Goal: Information Seeking & Learning: Learn about a topic

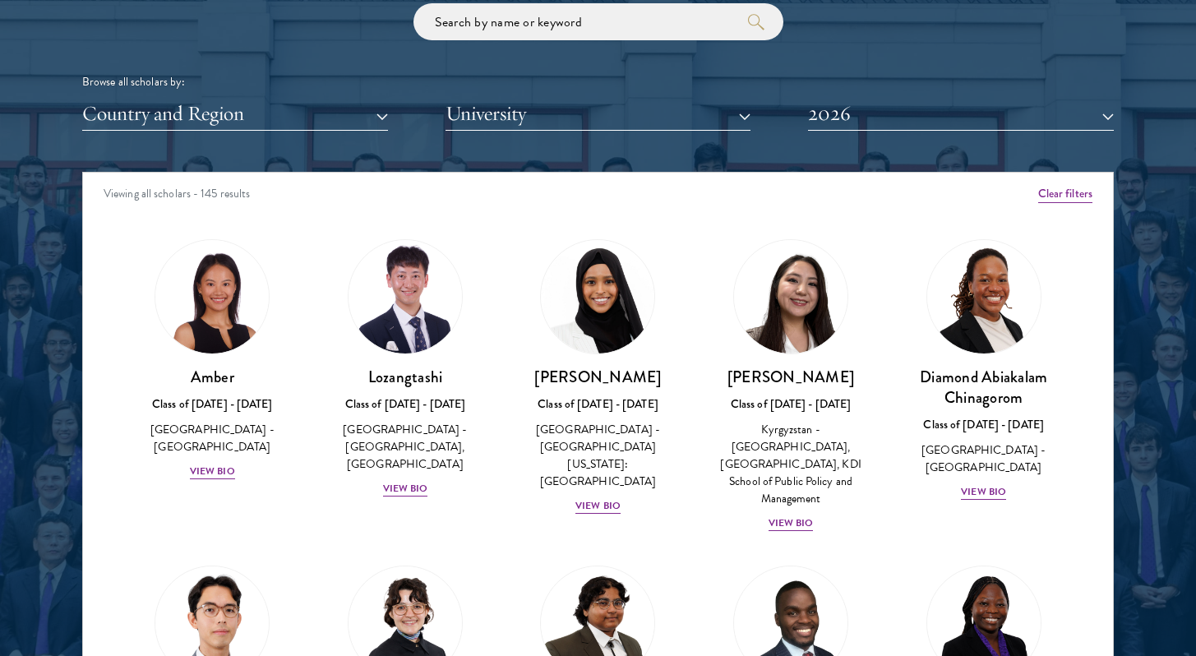
scroll to position [980, 0]
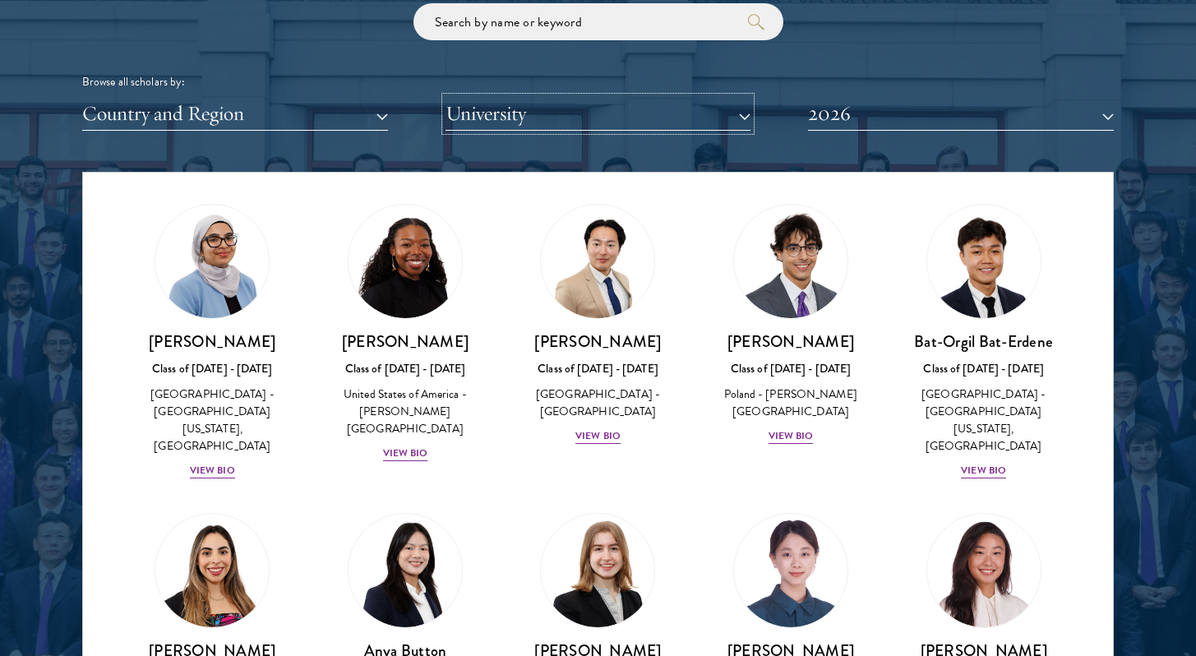
click at [508, 115] on button "University" at bounding box center [598, 114] width 306 height 34
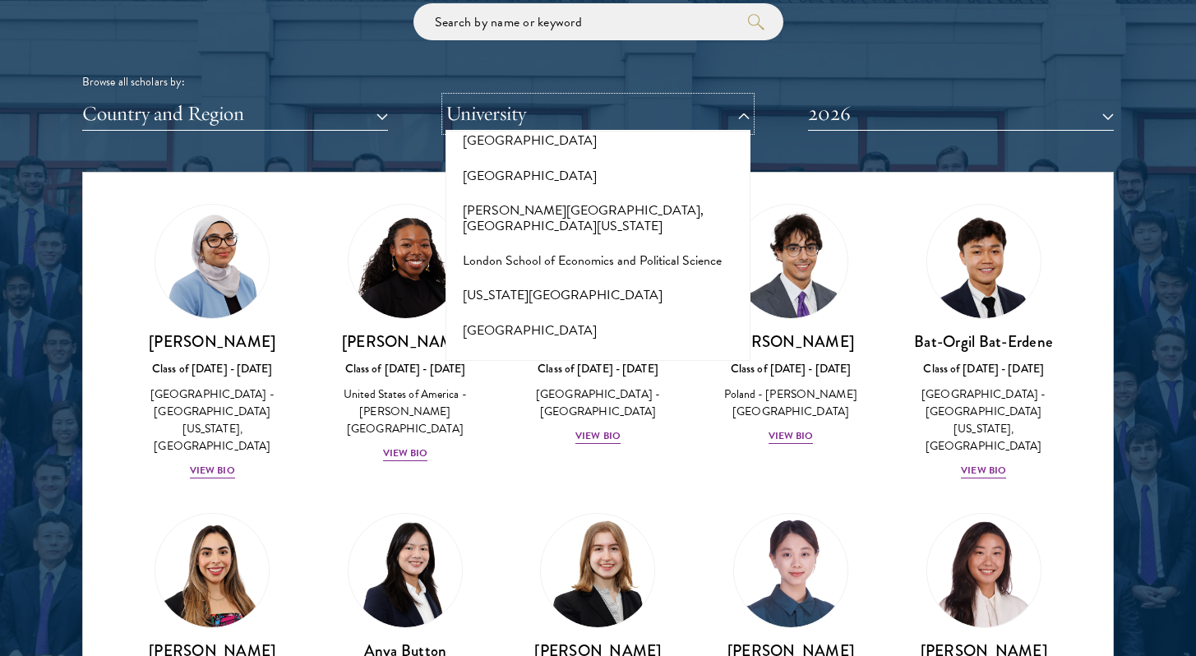
scroll to position [5701, 0]
click at [544, 523] on button "[GEOGRAPHIC_DATA]" at bounding box center [598, 540] width 296 height 35
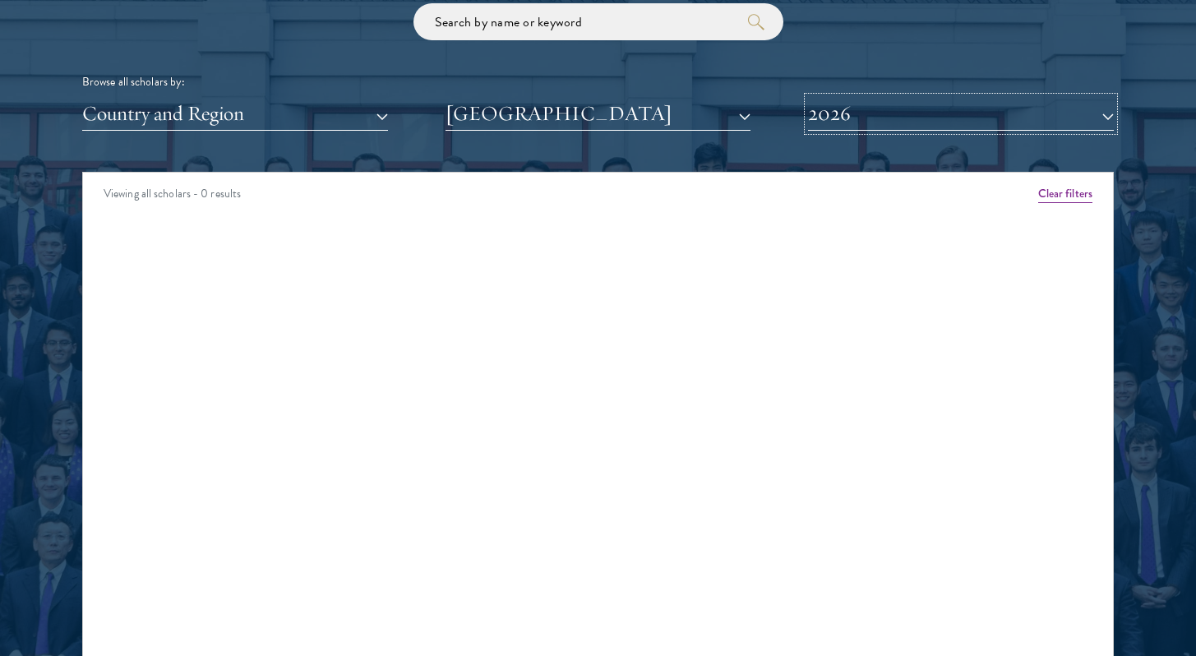
click at [915, 116] on button "2026" at bounding box center [961, 114] width 306 height 34
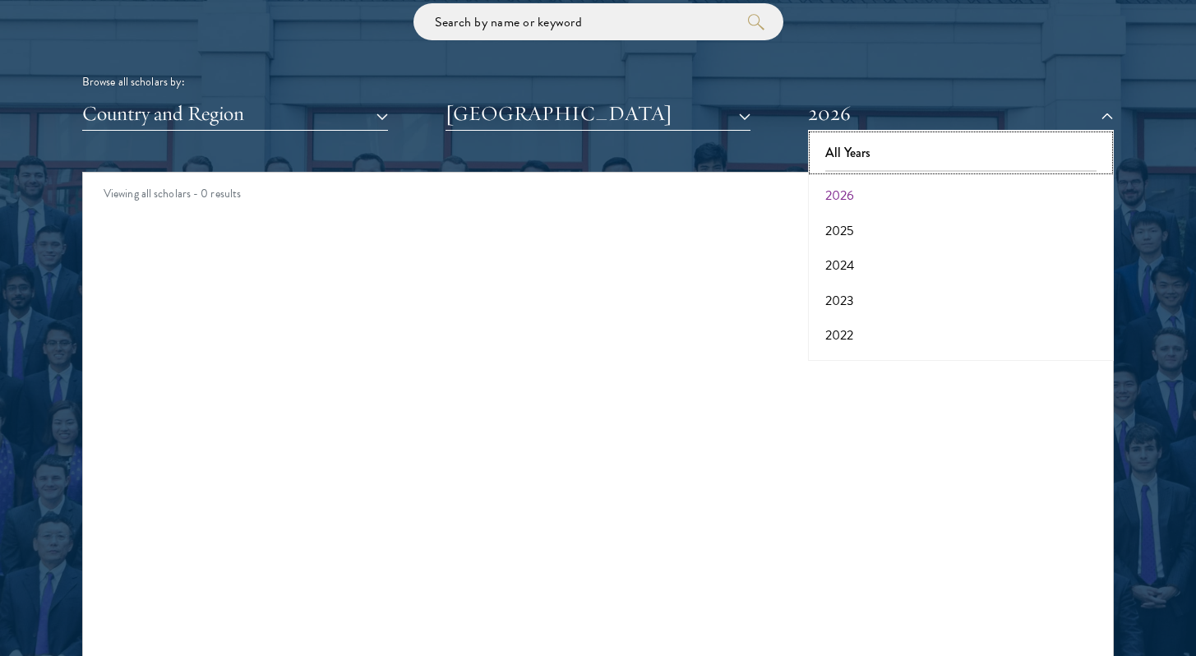
click at [902, 147] on button "All Years" at bounding box center [961, 153] width 296 height 35
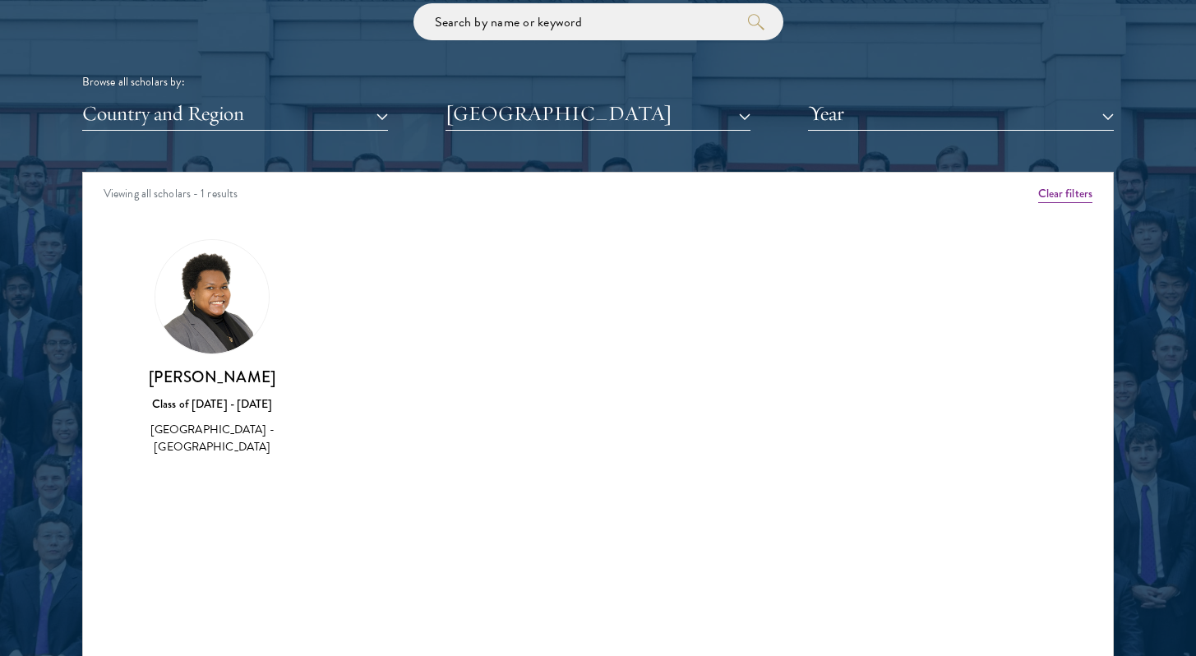
click at [237, 313] on img at bounding box center [211, 296] width 113 height 113
click at [213, 322] on img at bounding box center [211, 296] width 113 height 113
click at [232, 410] on div "Class of [DATE] - [DATE]" at bounding box center [212, 403] width 160 height 17
click at [201, 288] on img at bounding box center [211, 296] width 113 height 113
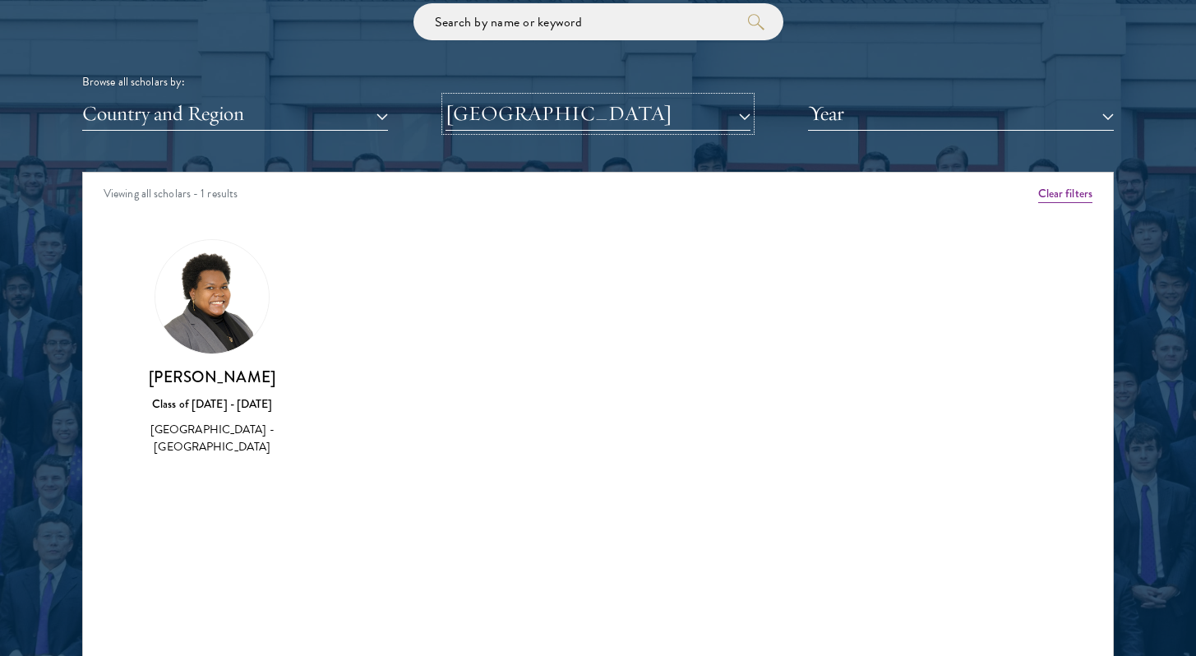
click at [574, 122] on button "[GEOGRAPHIC_DATA]" at bounding box center [598, 114] width 306 height 34
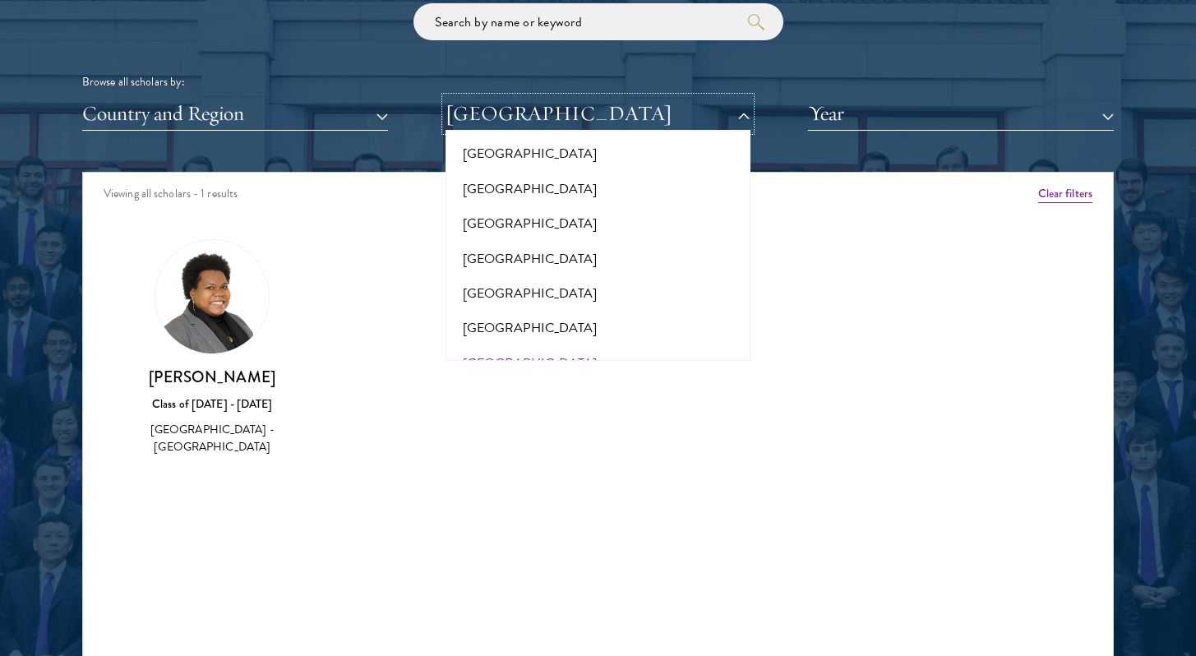
scroll to position [11357, 0]
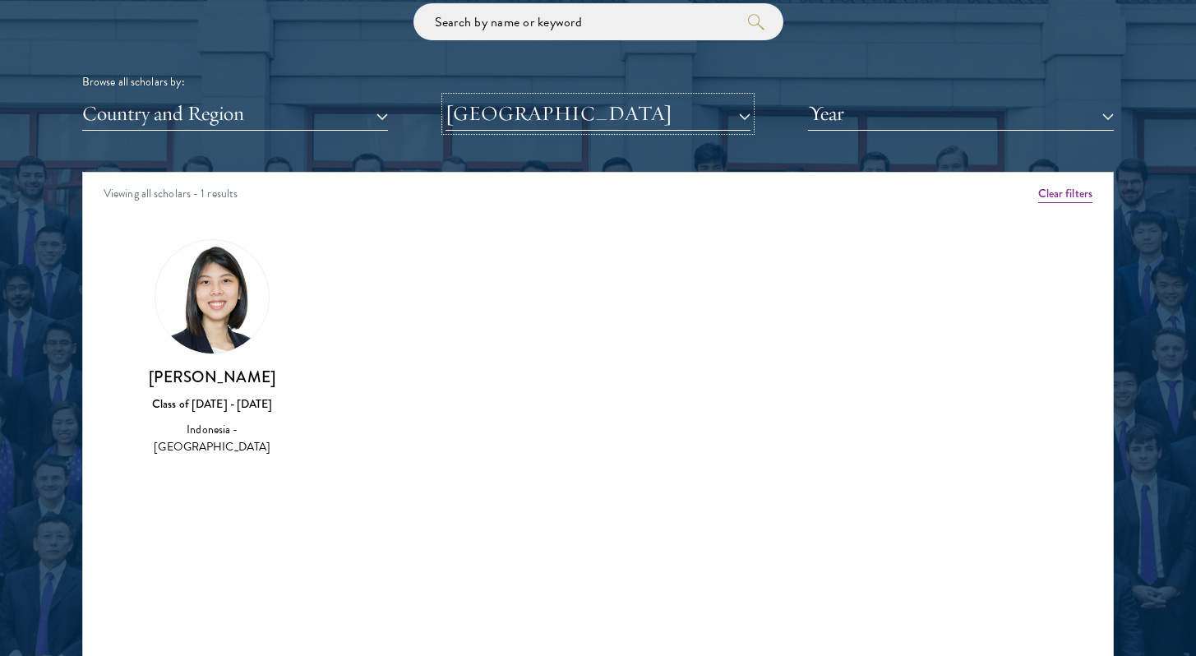
click at [619, 123] on button "[GEOGRAPHIC_DATA]" at bounding box center [598, 114] width 306 height 34
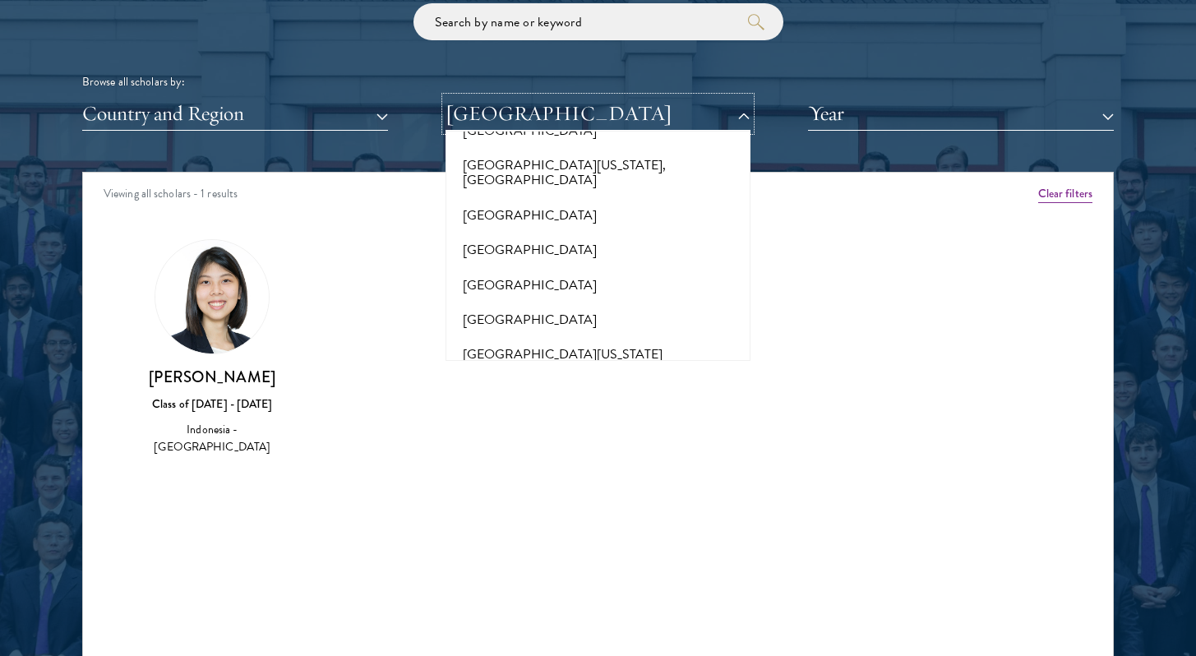
scroll to position [12802, 0]
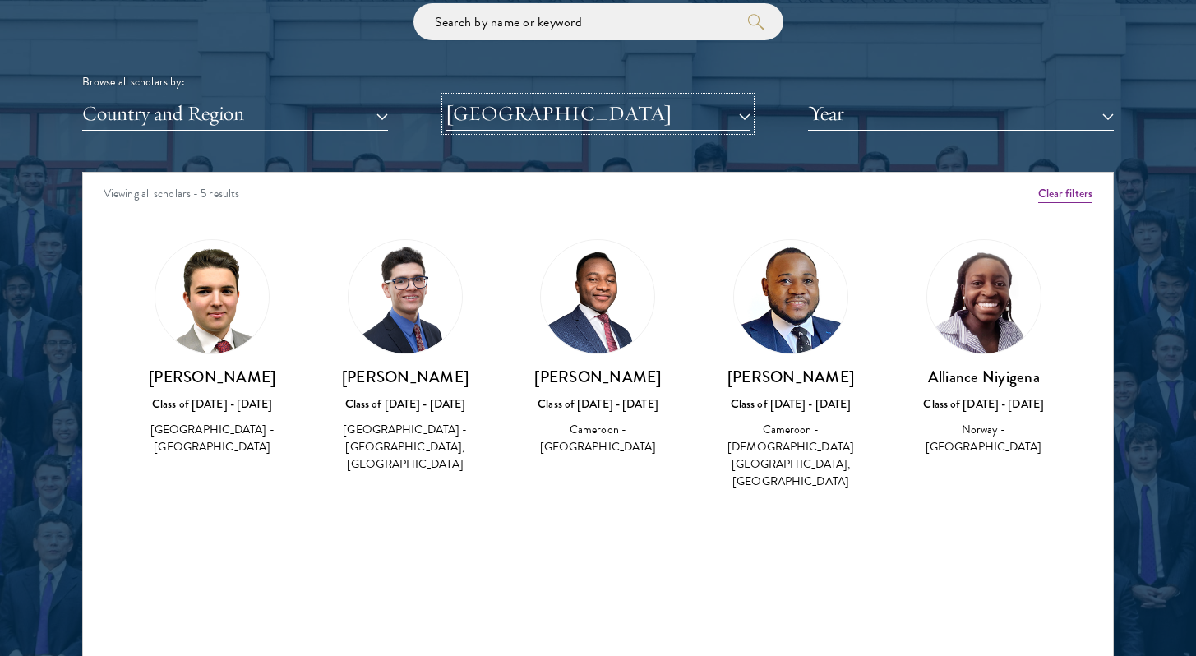
click at [635, 125] on button "[GEOGRAPHIC_DATA]" at bounding box center [598, 114] width 306 height 34
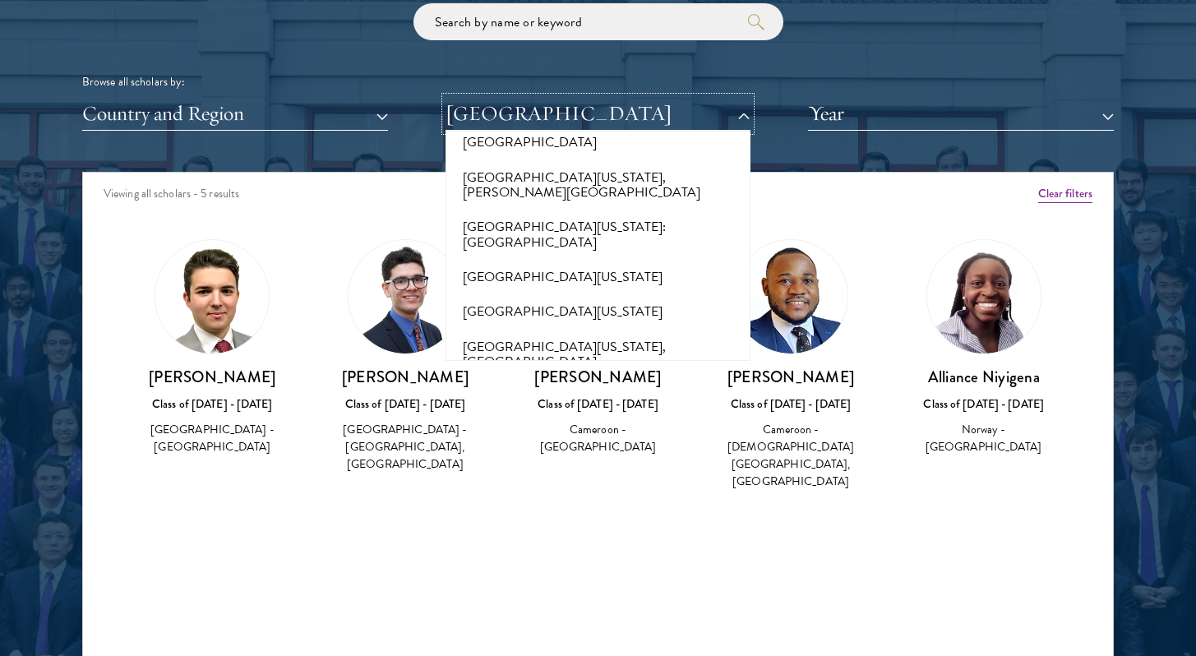
scroll to position [14217, 0]
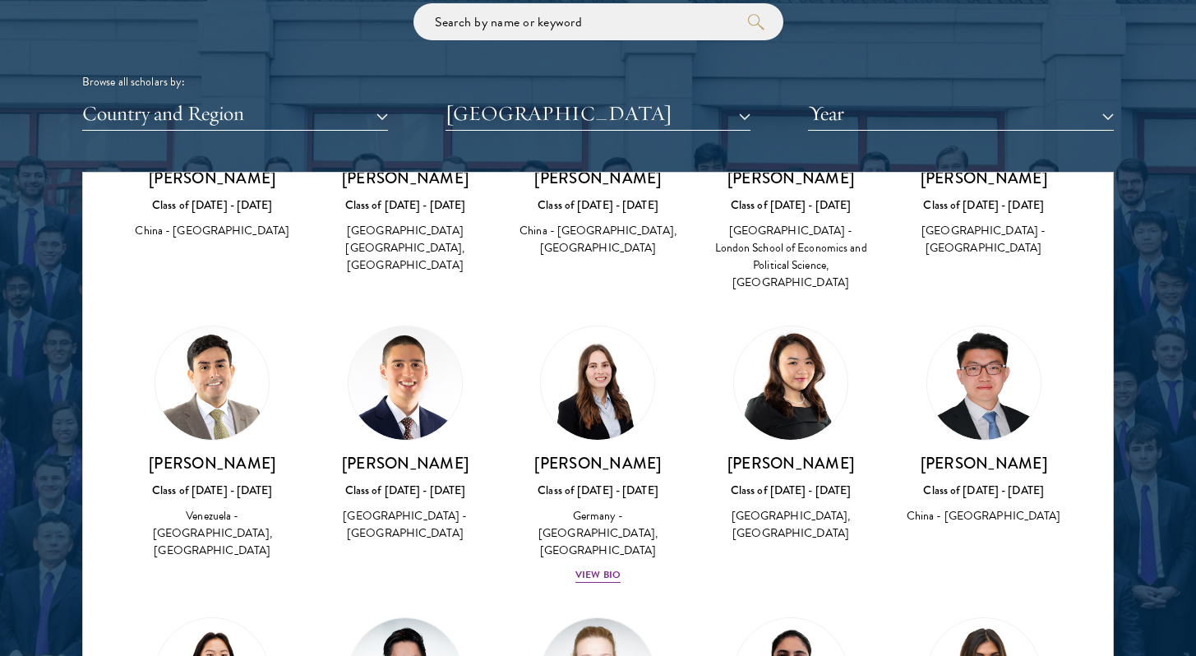
scroll to position [505, 0]
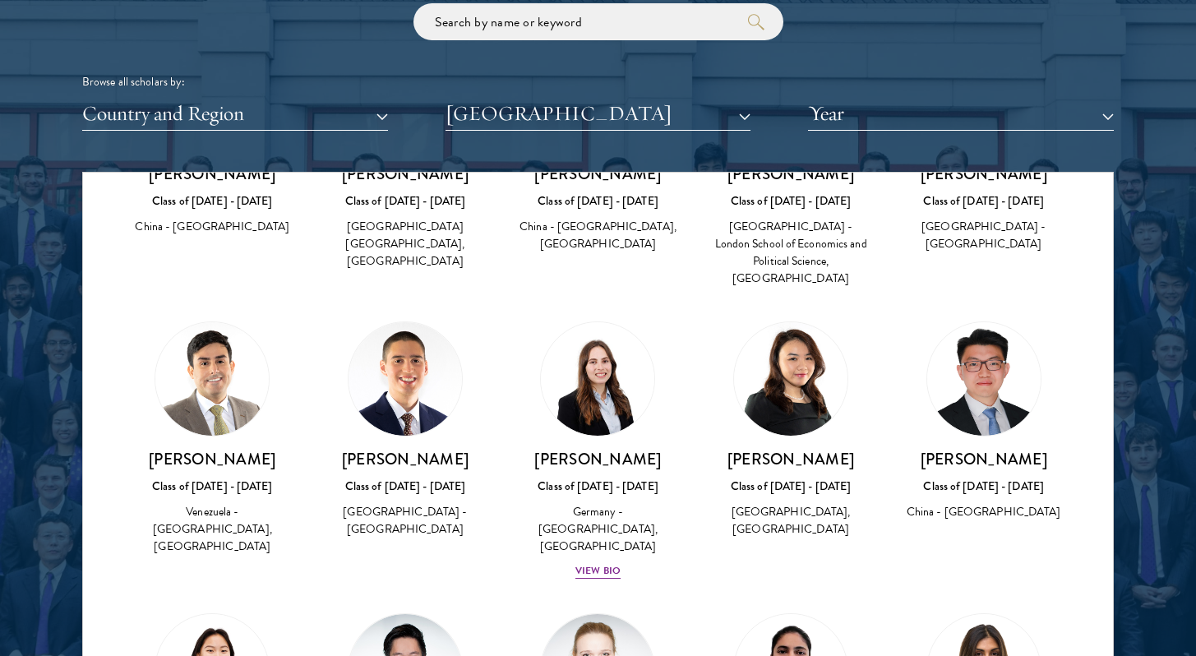
click at [960, 324] on img at bounding box center [983, 378] width 113 height 113
click at [783, 345] on img at bounding box center [790, 378] width 113 height 113
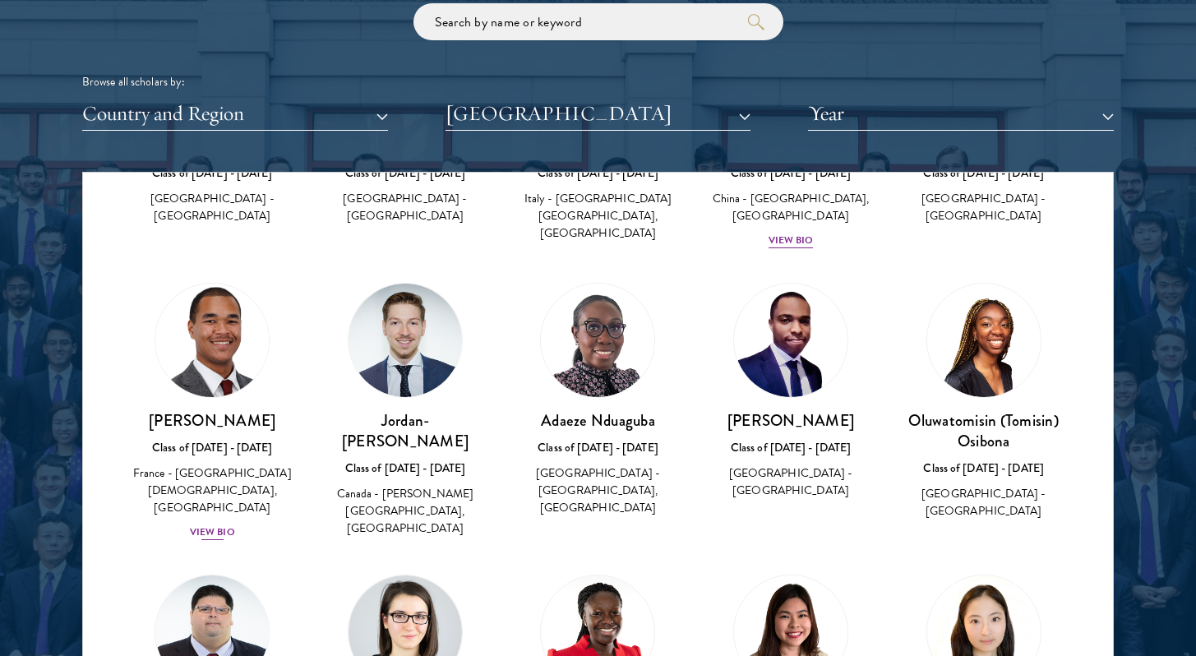
scroll to position [1667, 0]
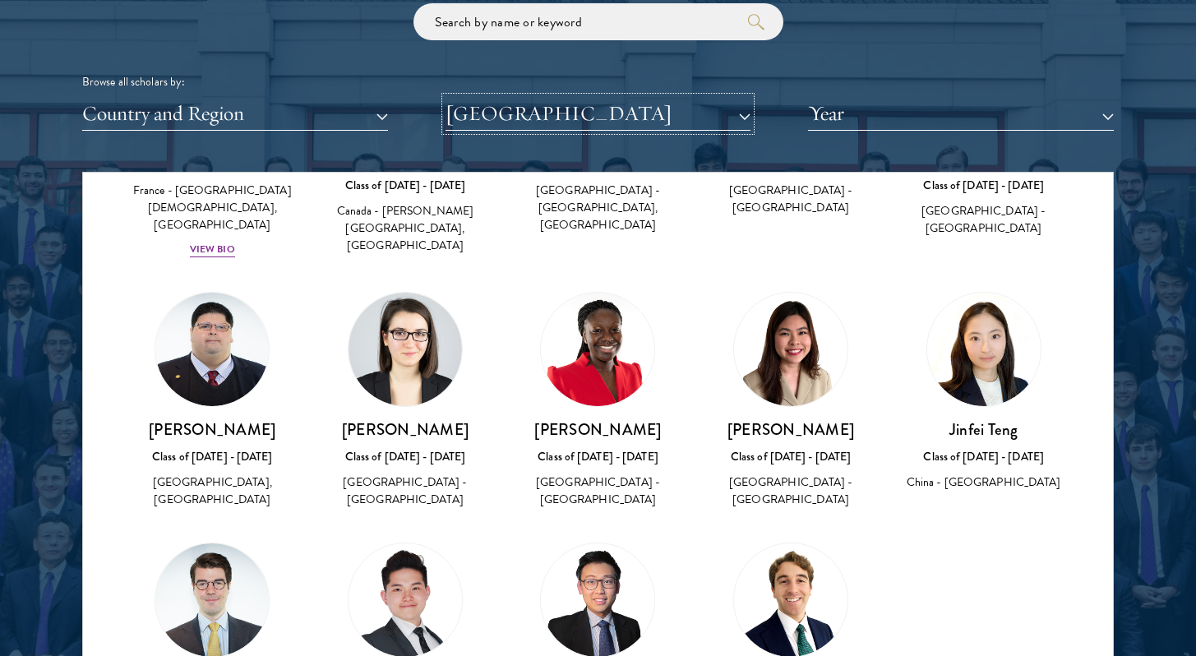
click at [589, 116] on button "[GEOGRAPHIC_DATA]" at bounding box center [598, 114] width 306 height 34
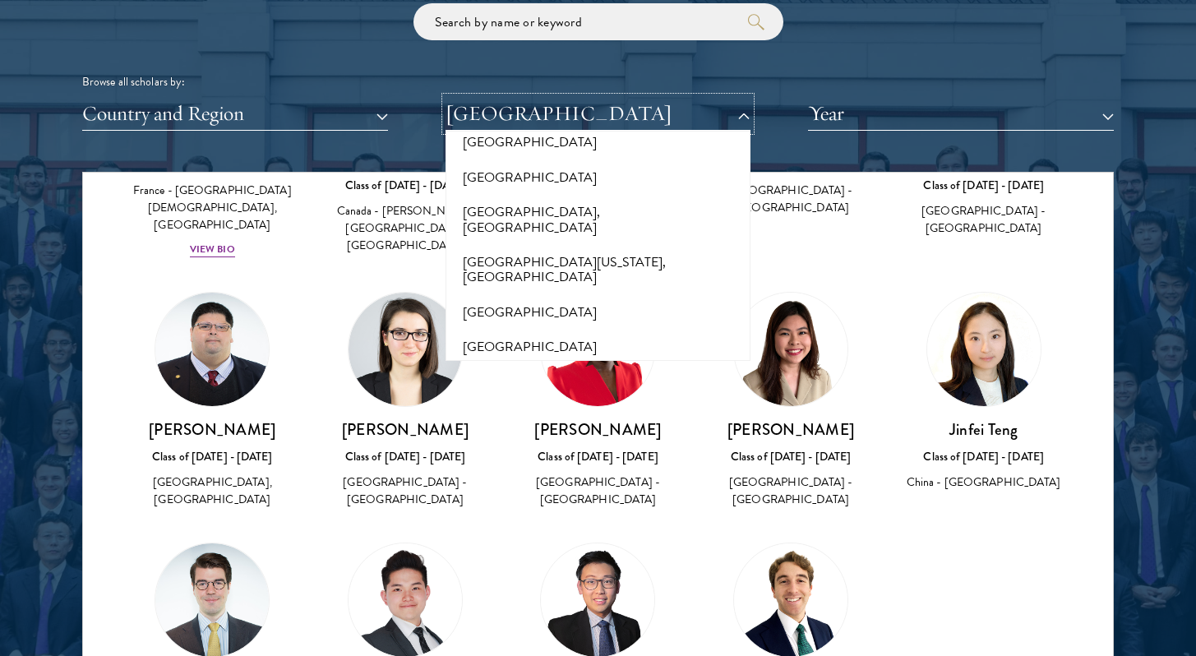
scroll to position [14538, 0]
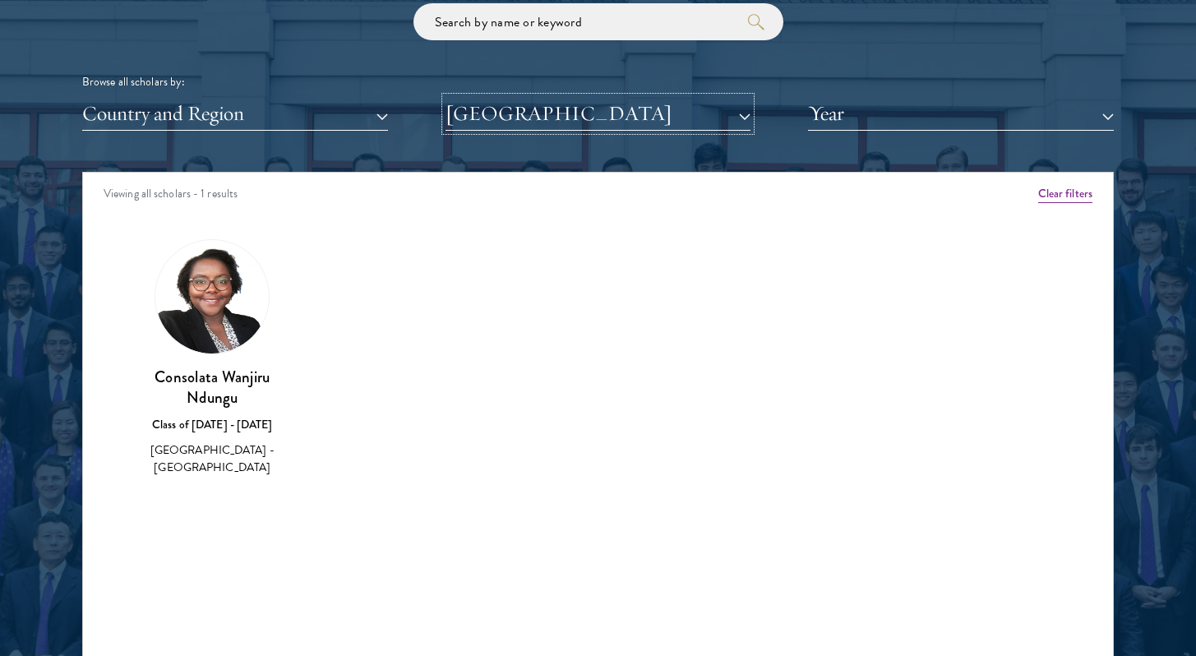
click at [549, 117] on button "[GEOGRAPHIC_DATA]" at bounding box center [598, 114] width 306 height 34
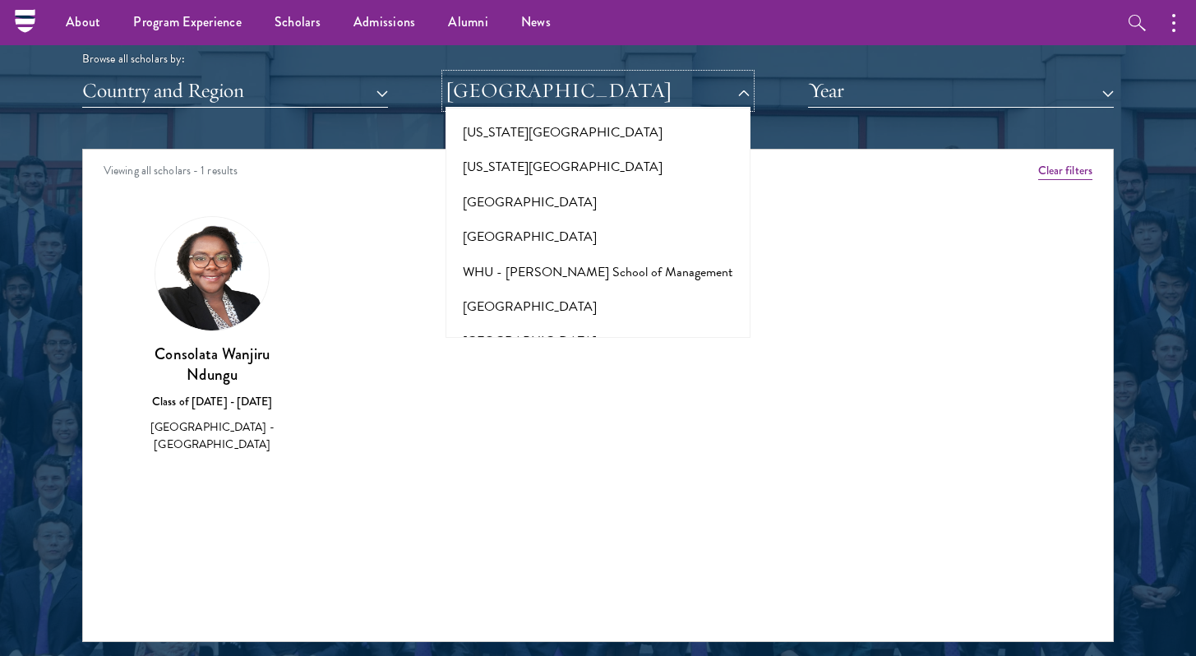
scroll to position [16532, 0]
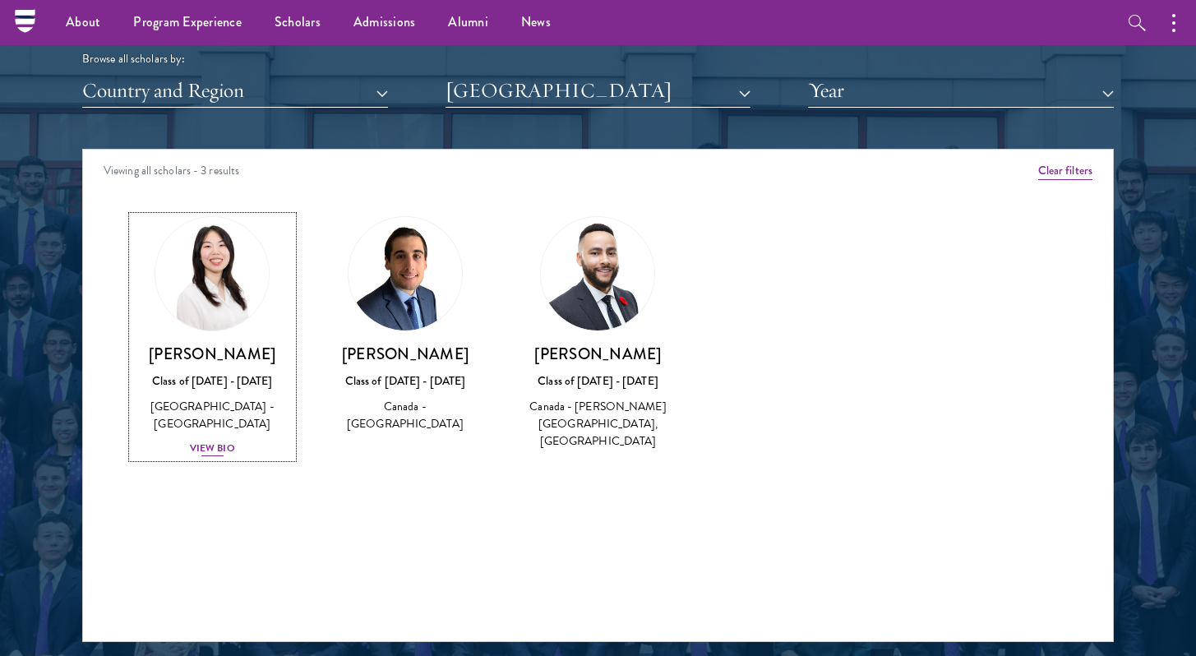
click at [216, 450] on div "View Bio" at bounding box center [212, 448] width 45 height 16
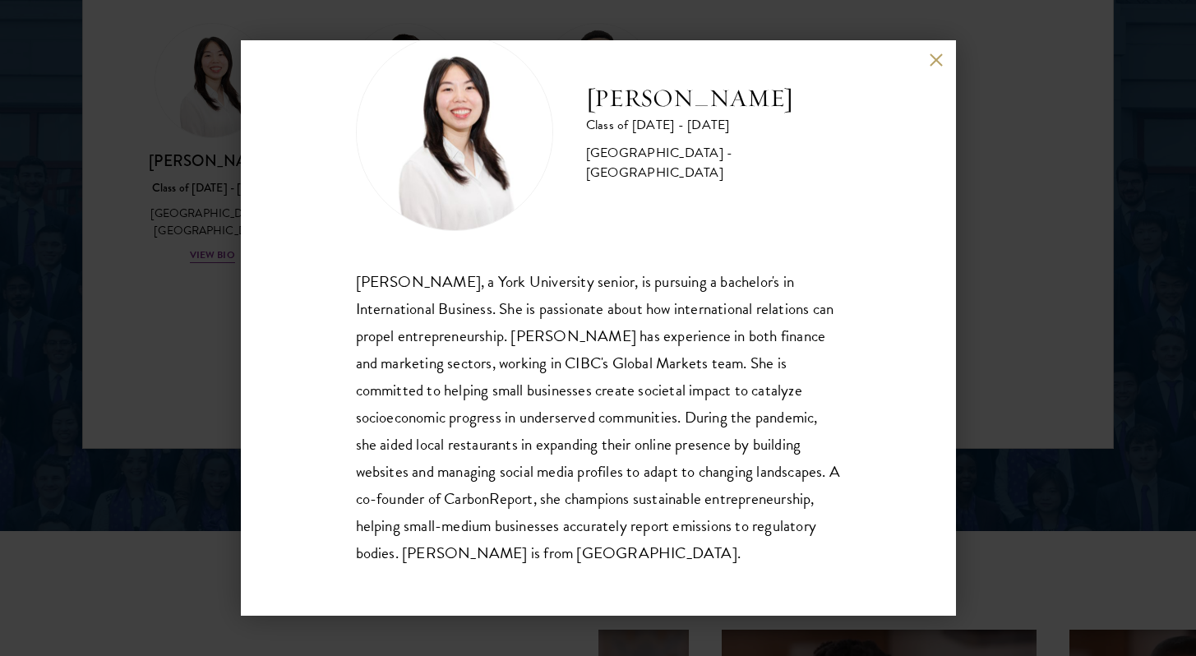
scroll to position [2227, 0]
click at [925, 64] on div "[PERSON_NAME] Class of [DATE] - [DATE] [GEOGRAPHIC_DATA] - [GEOGRAPHIC_DATA] [P…" at bounding box center [598, 327] width 715 height 575
click at [934, 63] on button at bounding box center [936, 60] width 14 height 14
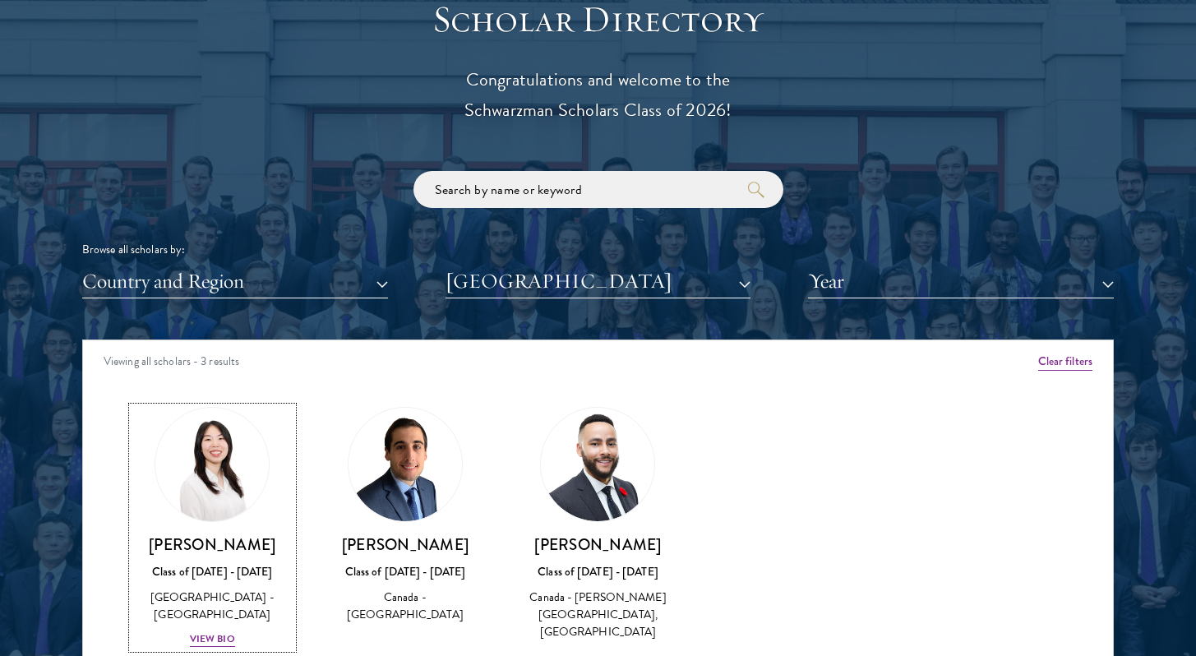
scroll to position [1856, 0]
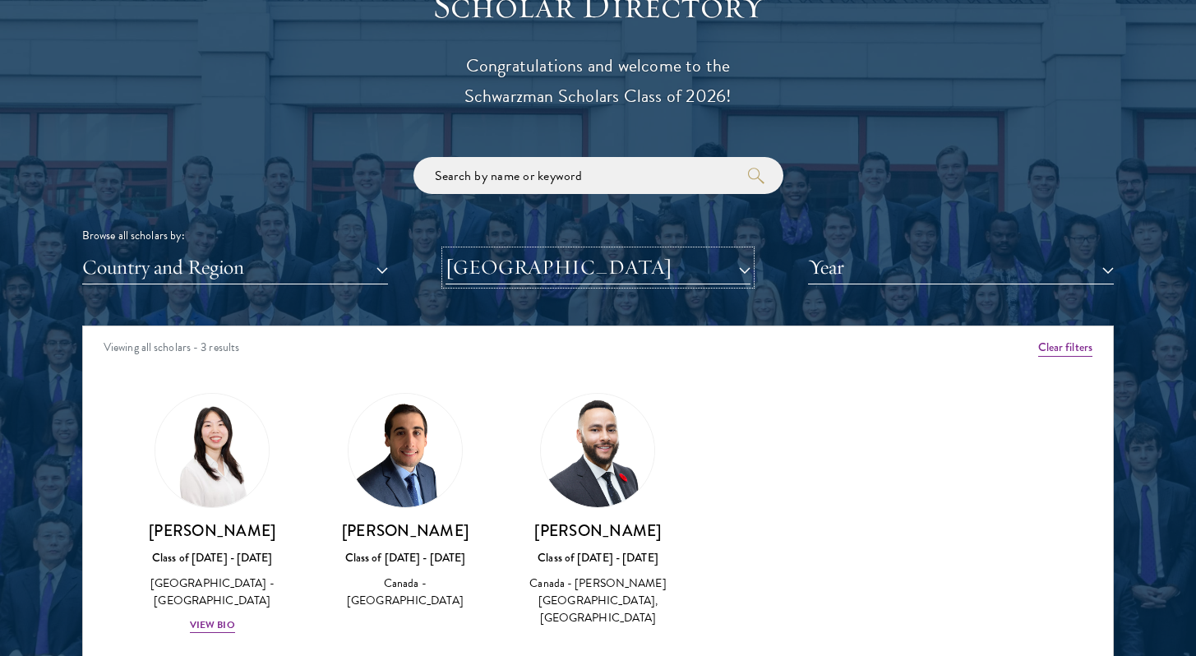
click at [595, 253] on button "[GEOGRAPHIC_DATA]" at bounding box center [598, 268] width 306 height 34
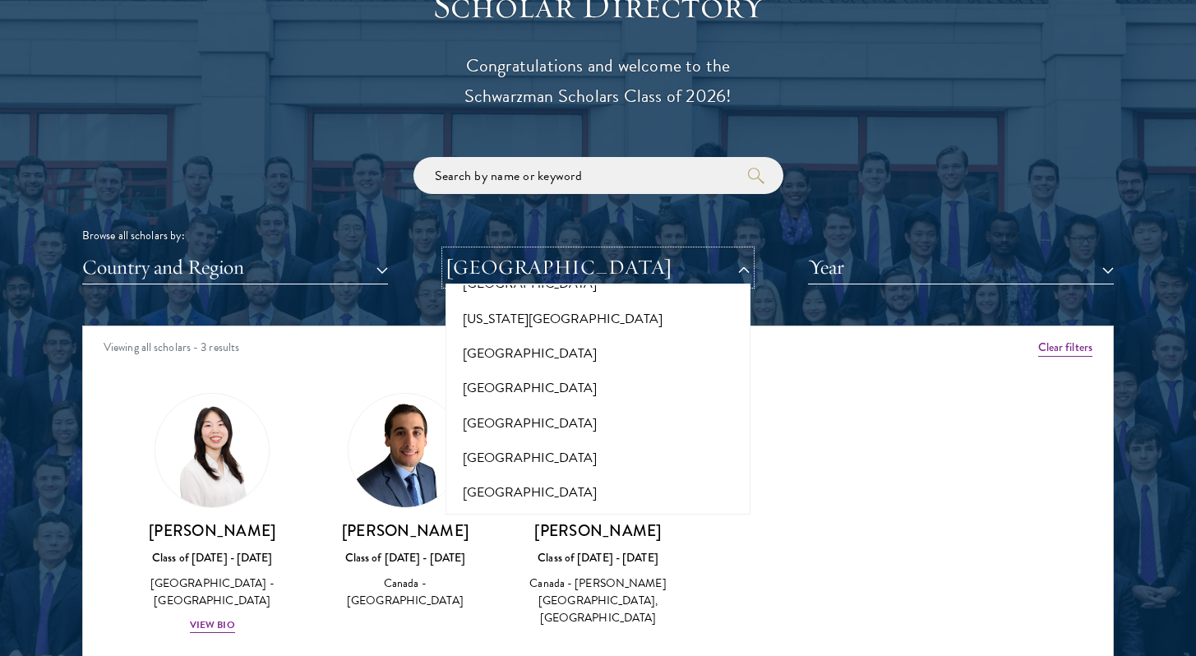
scroll to position [0, 0]
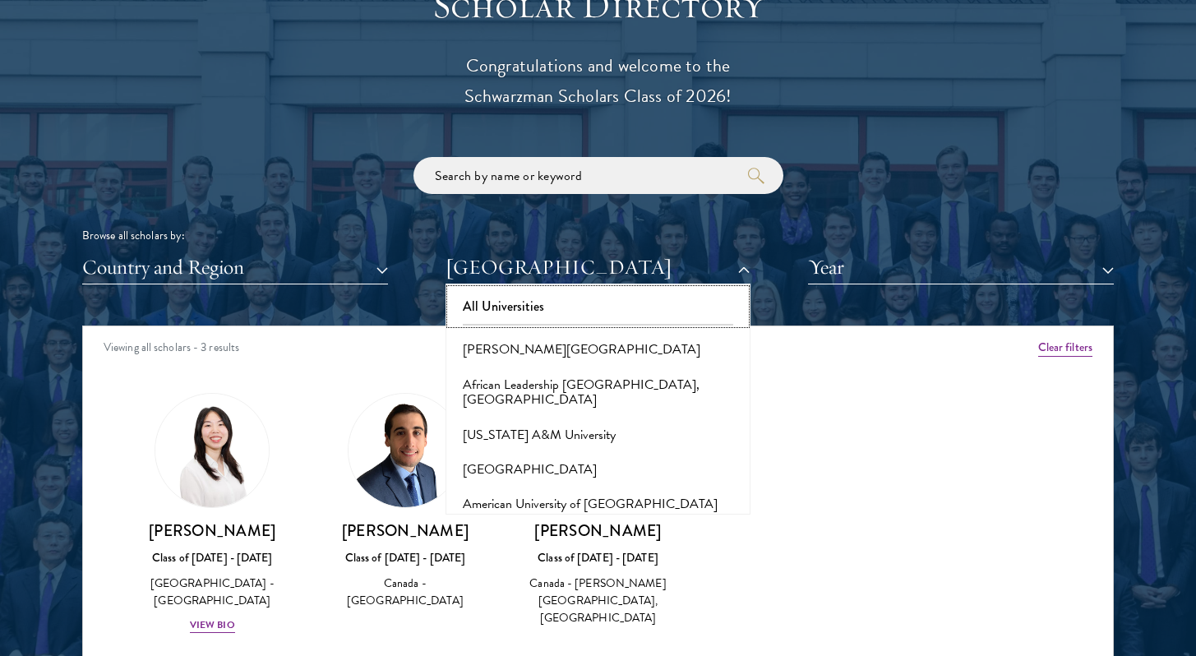
click at [524, 301] on button "All Universities" at bounding box center [598, 306] width 296 height 35
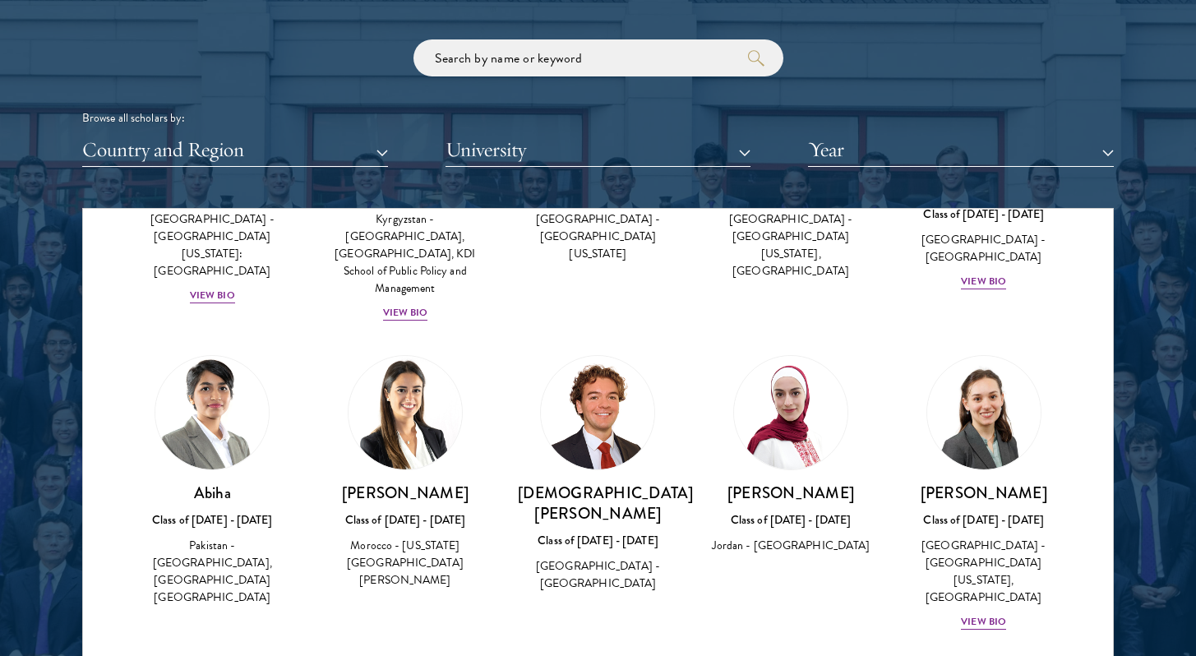
scroll to position [1977, 0]
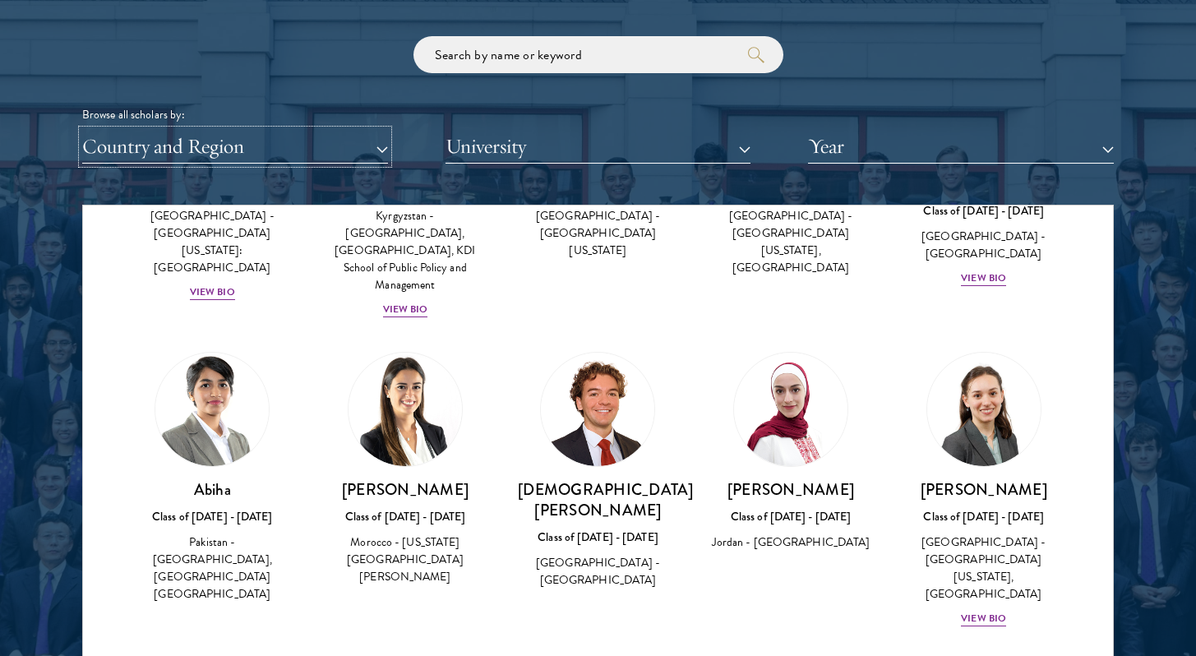
click at [334, 144] on button "Country and Region" at bounding box center [235, 147] width 306 height 34
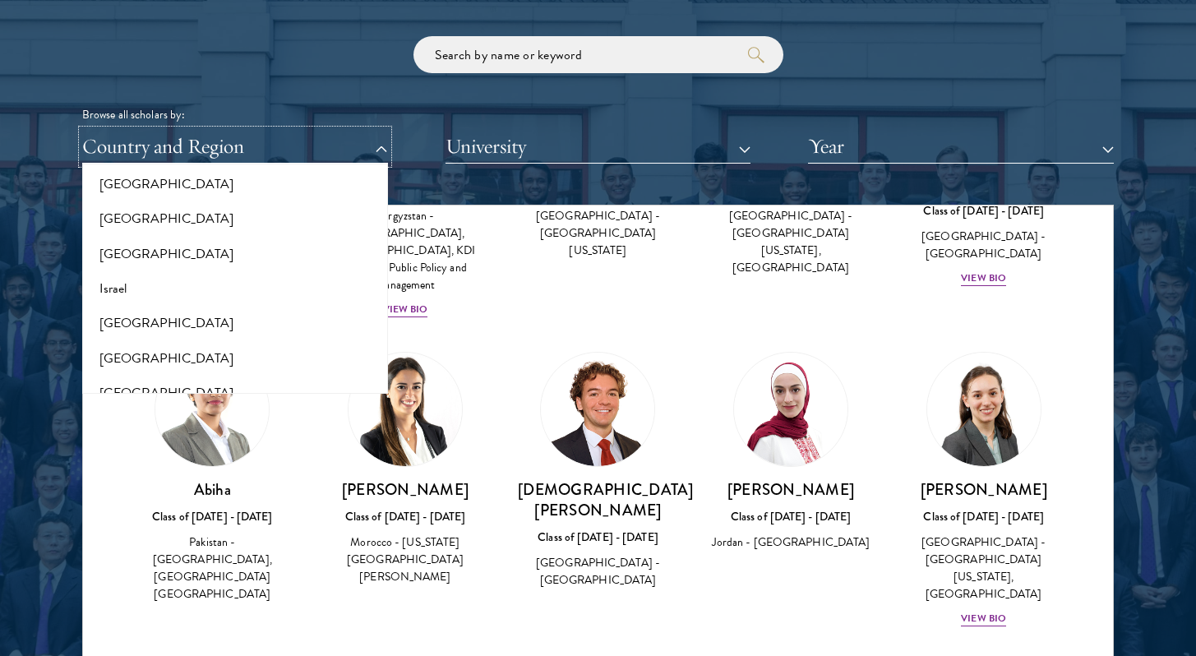
scroll to position [1328, 0]
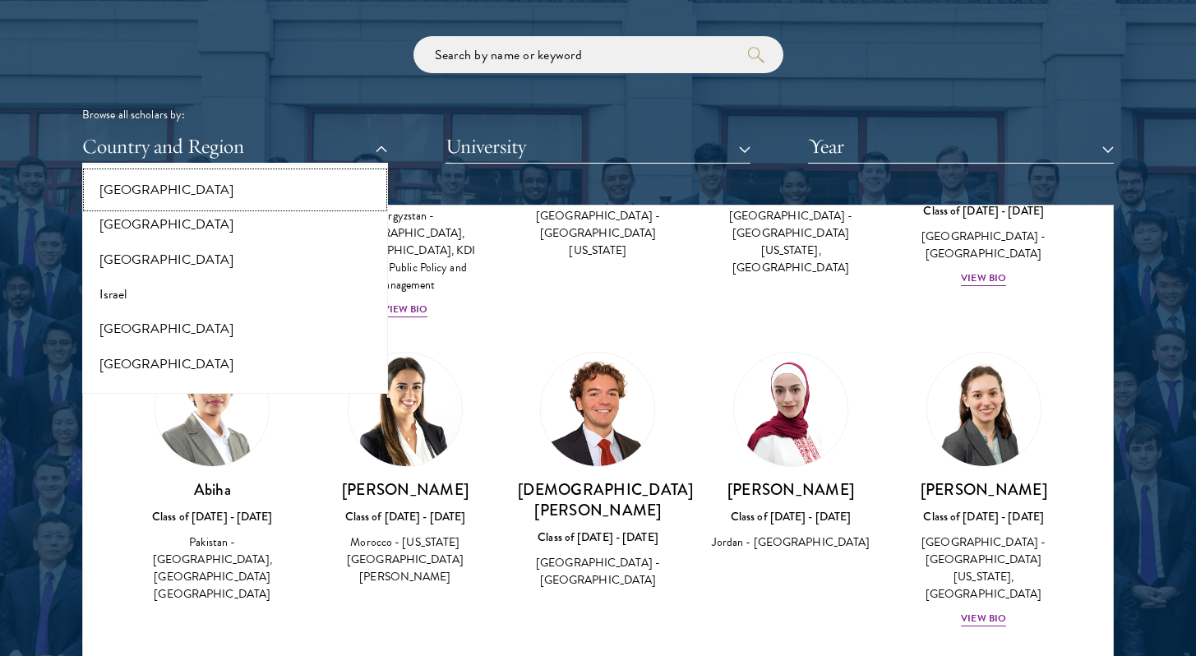
click at [168, 192] on button "[GEOGRAPHIC_DATA]" at bounding box center [235, 190] width 296 height 35
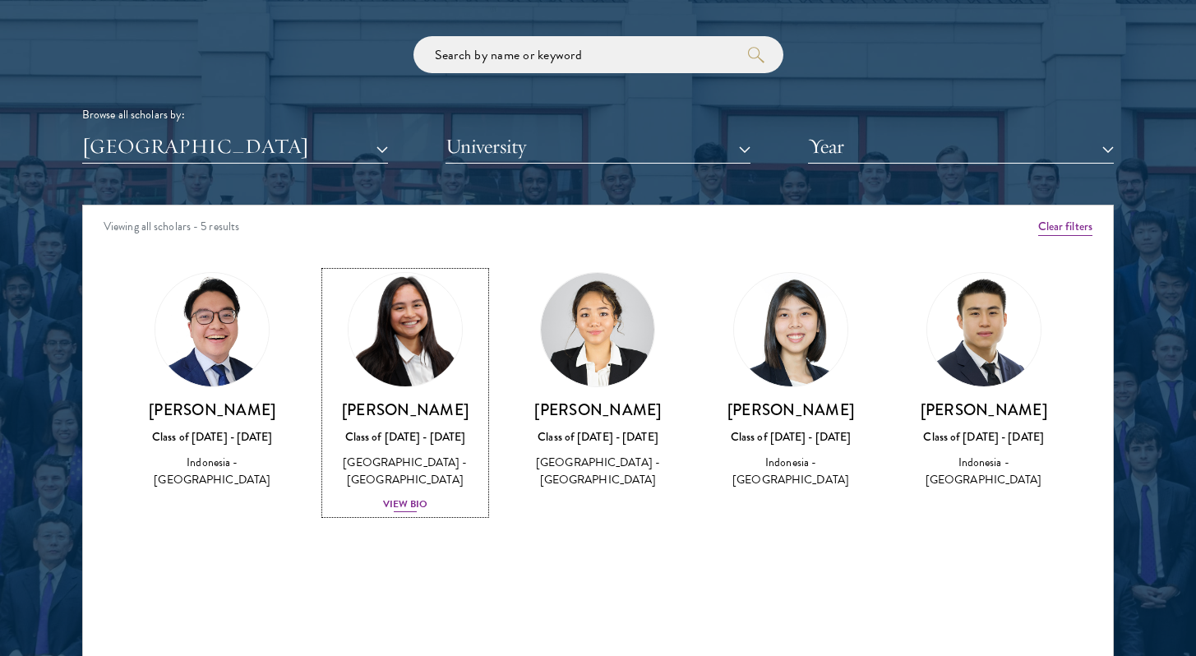
click at [411, 496] on div "View Bio" at bounding box center [405, 504] width 45 height 16
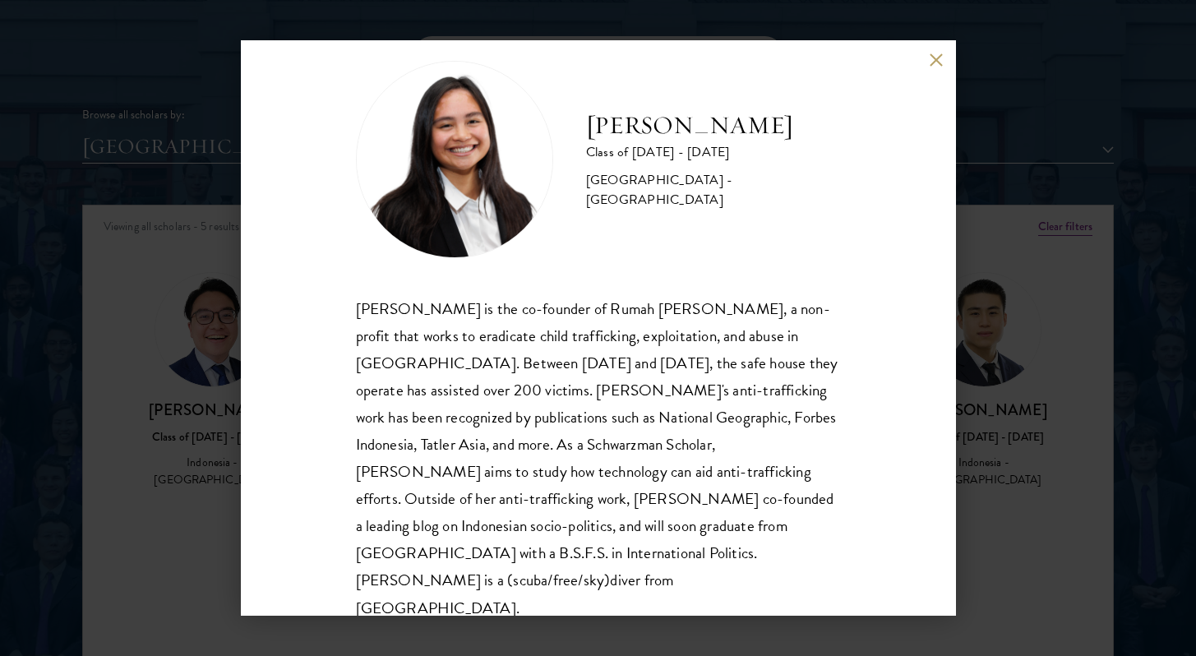
scroll to position [1989, 0]
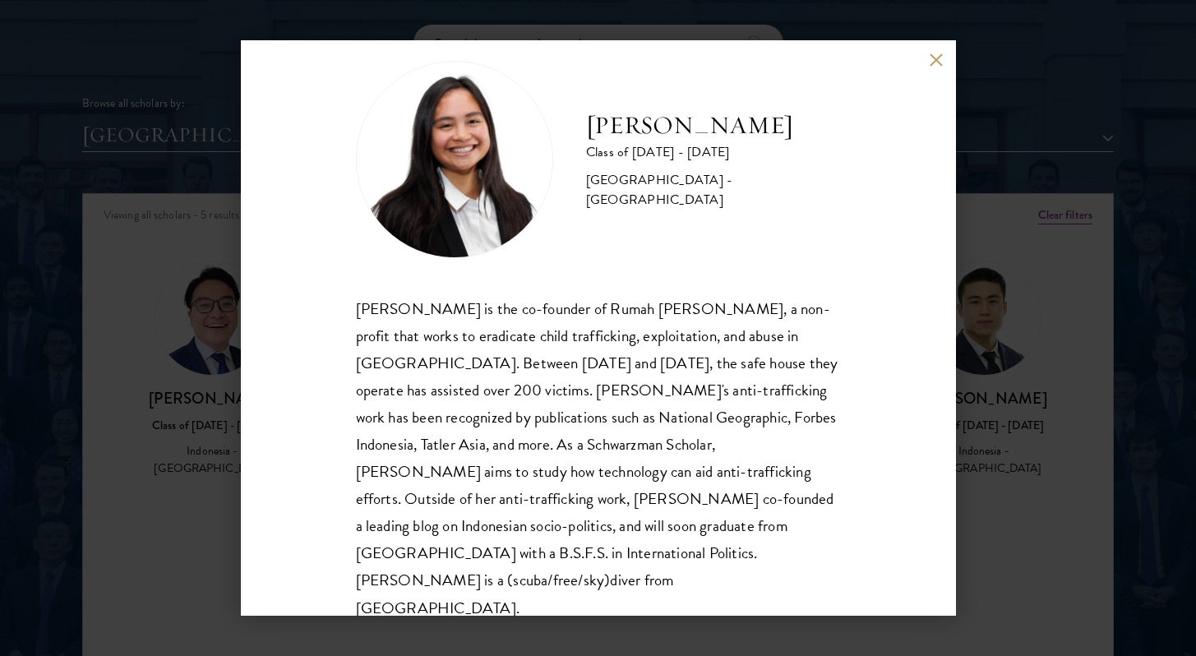
click at [186, 454] on div "[PERSON_NAME] Class of [DATE] - [DATE] [GEOGRAPHIC_DATA] - [GEOGRAPHIC_DATA] [P…" at bounding box center [598, 328] width 1196 height 656
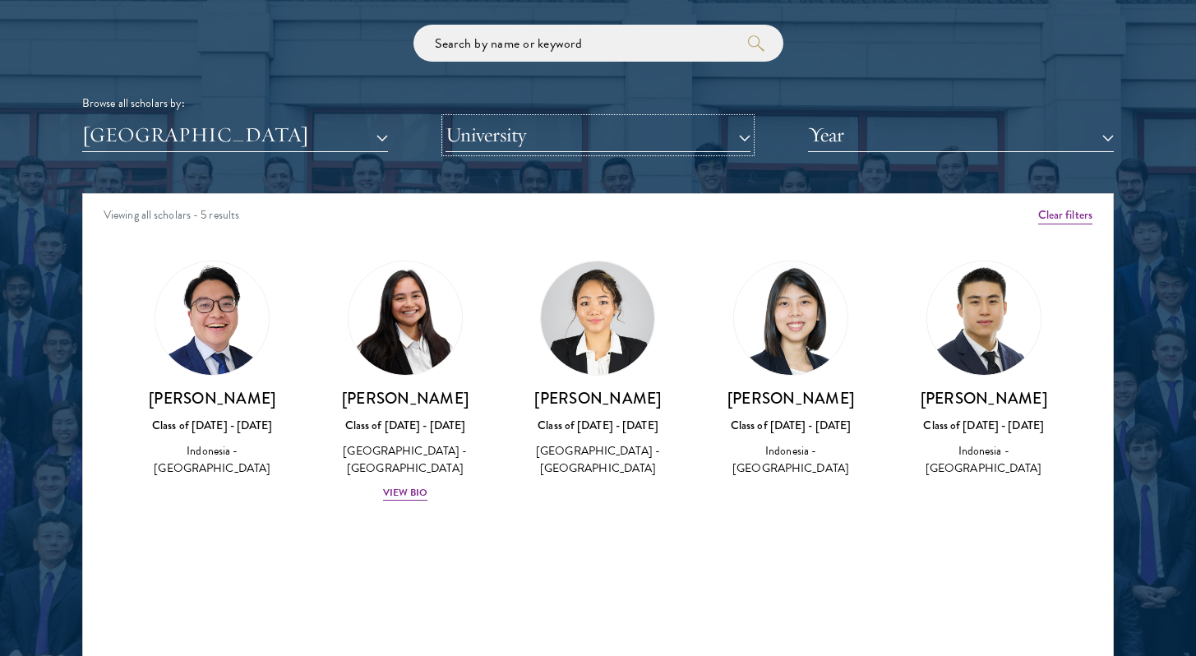
click at [608, 122] on button "University" at bounding box center [598, 135] width 306 height 34
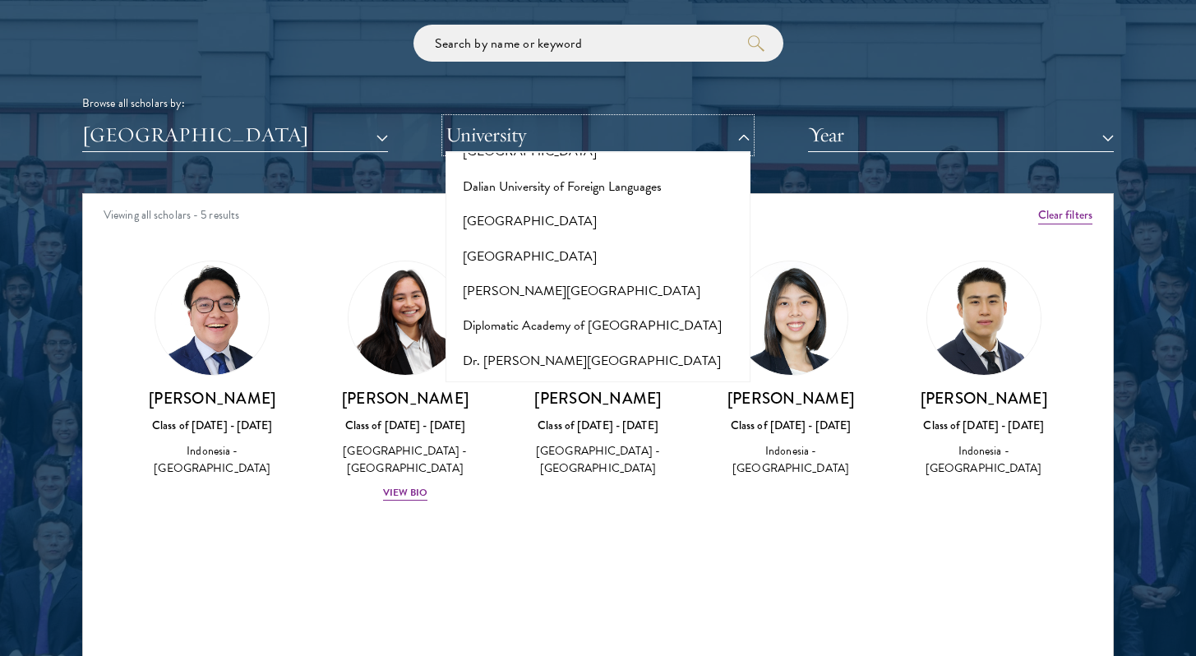
scroll to position [2673, 0]
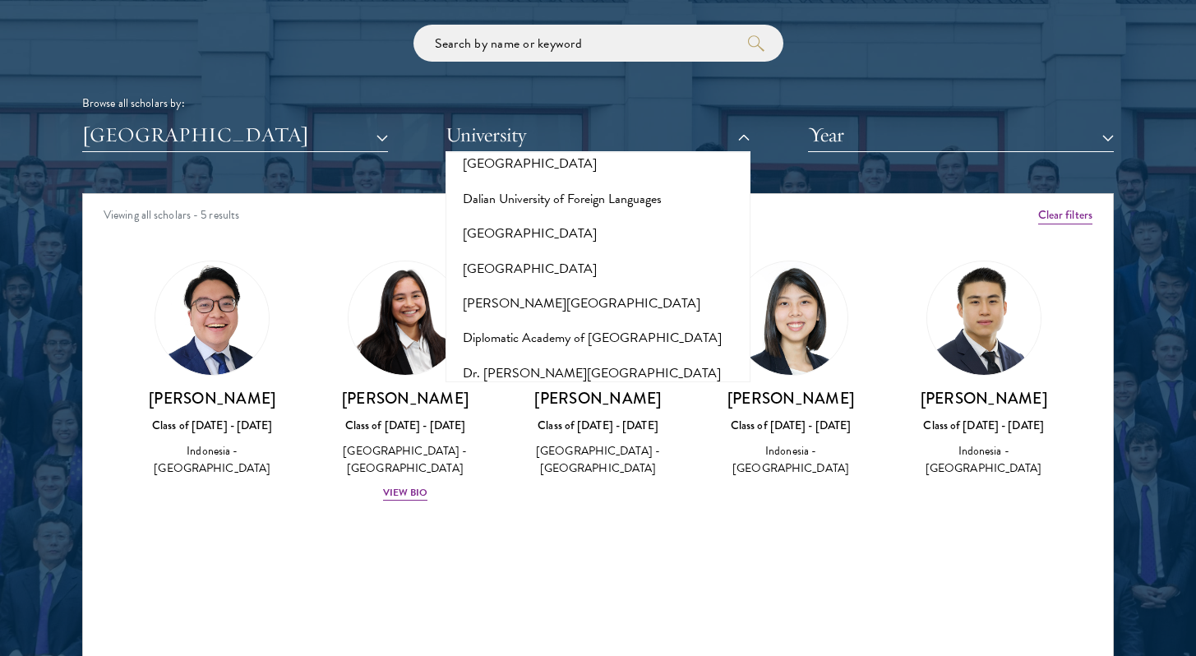
click at [539, 390] on button "[GEOGRAPHIC_DATA]" at bounding box center [598, 407] width 296 height 35
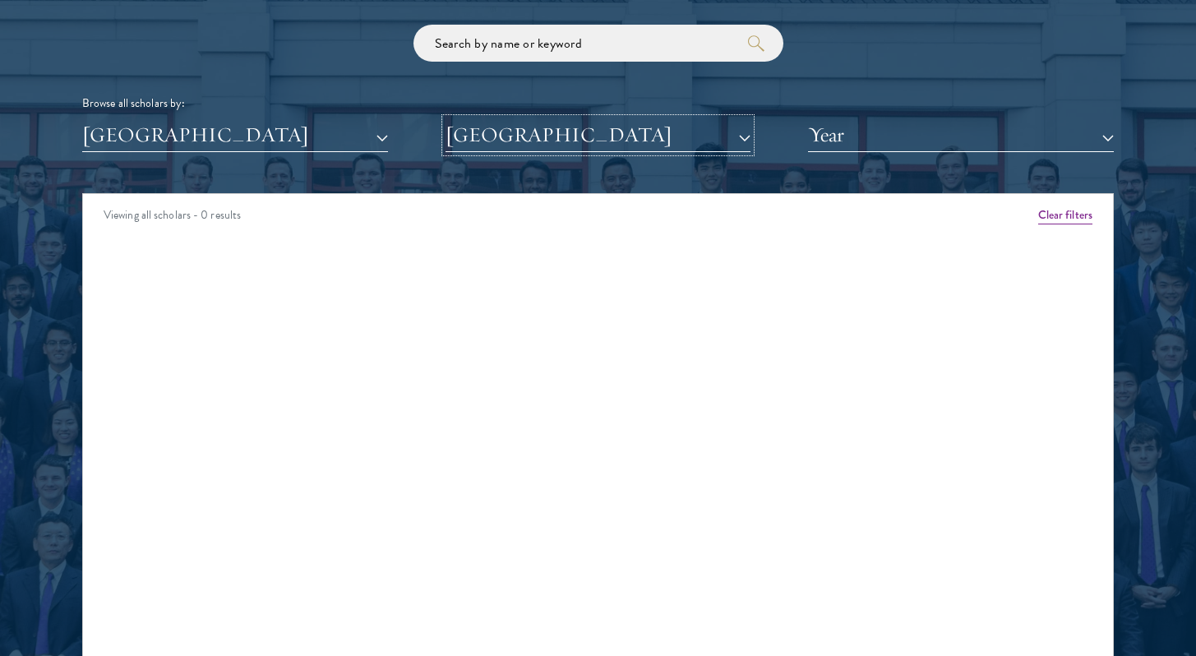
click at [550, 141] on button "[GEOGRAPHIC_DATA]" at bounding box center [598, 135] width 306 height 34
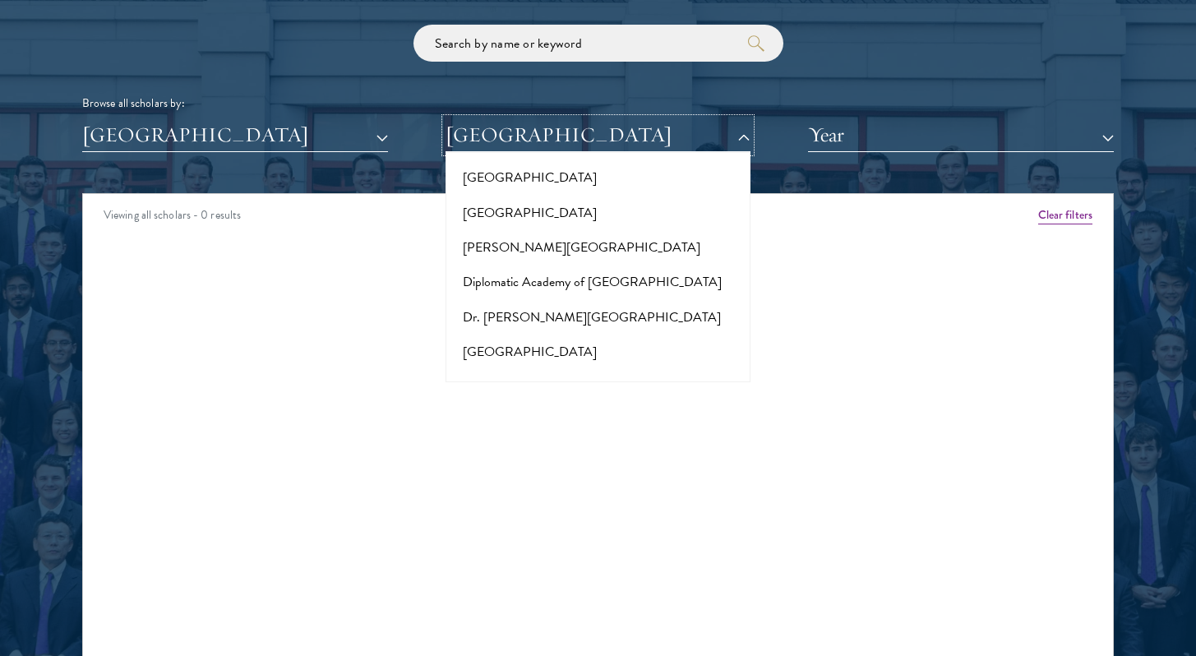
scroll to position [2730, 0]
click at [542, 438] on button "[GEOGRAPHIC_DATA]" at bounding box center [598, 455] width 296 height 35
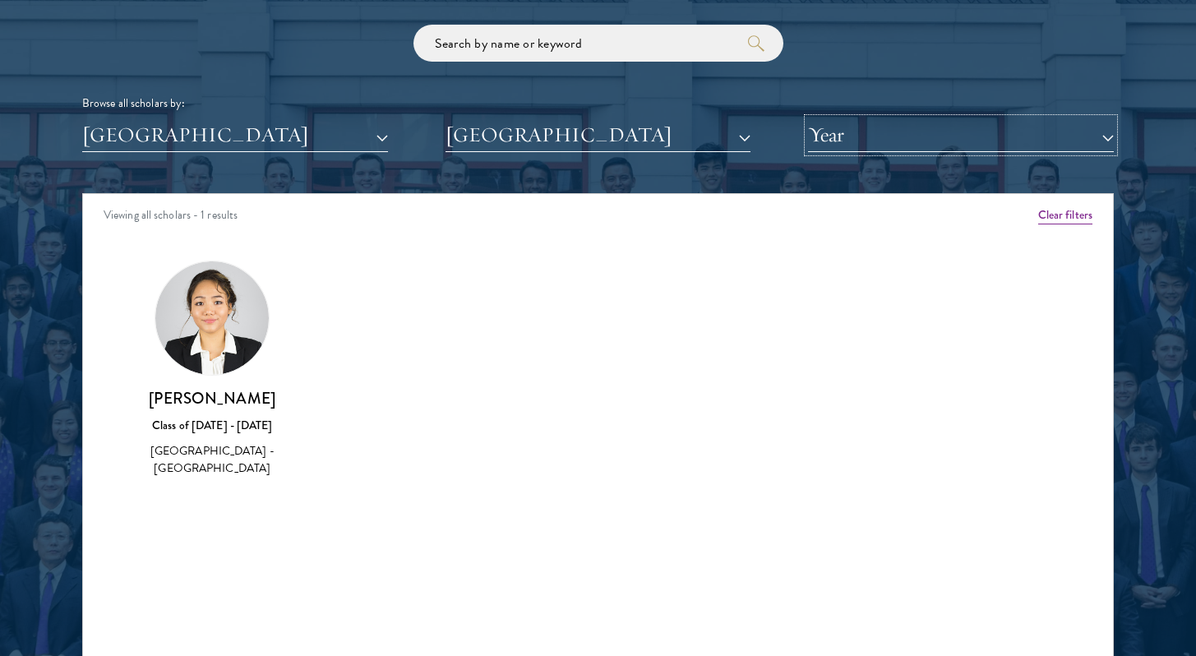
click at [886, 142] on button "Year" at bounding box center [961, 135] width 306 height 34
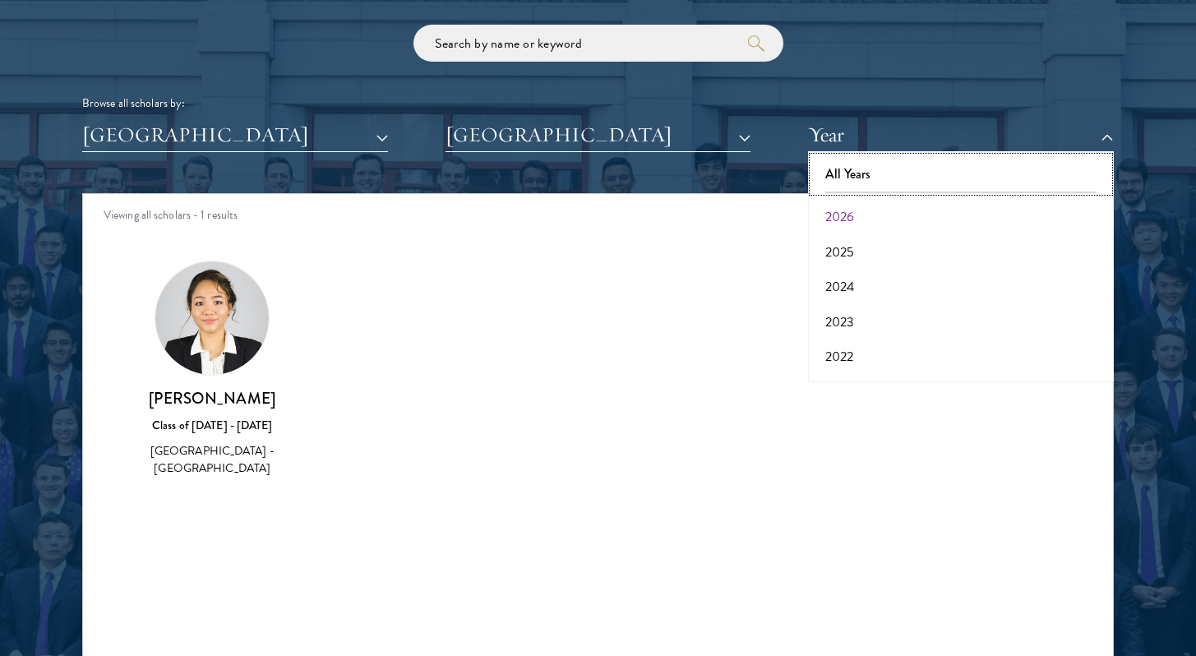
click at [878, 172] on button "All Years" at bounding box center [961, 174] width 296 height 35
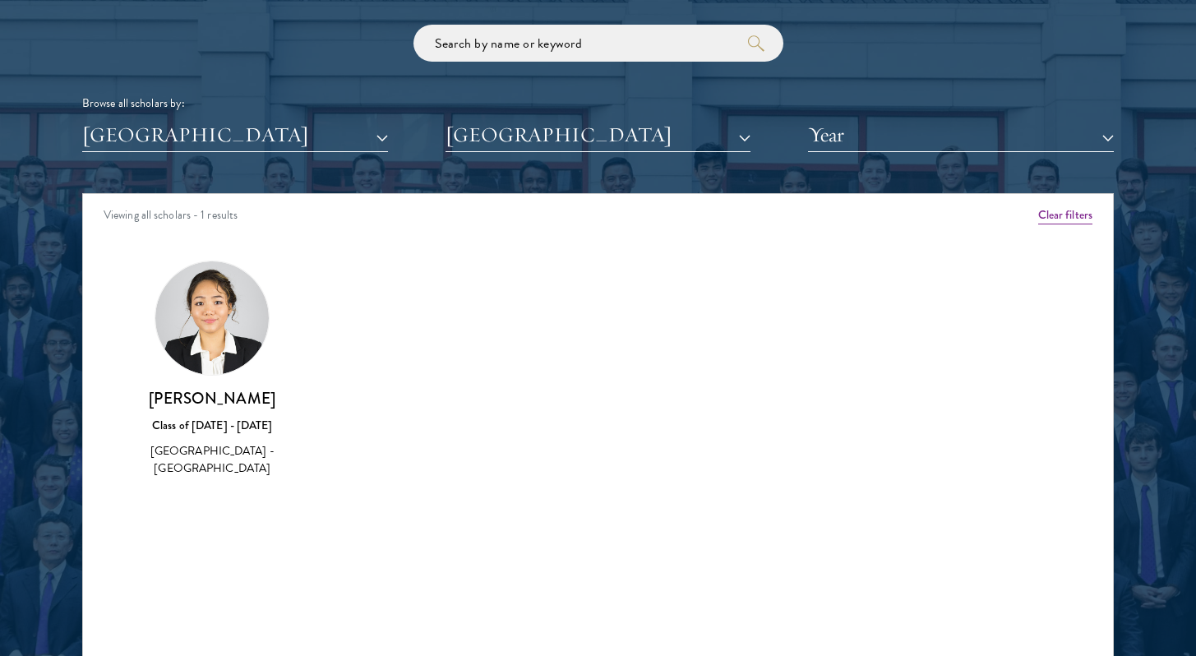
scroll to position [1977, 0]
